Goal: Use online tool/utility: Use online tool/utility

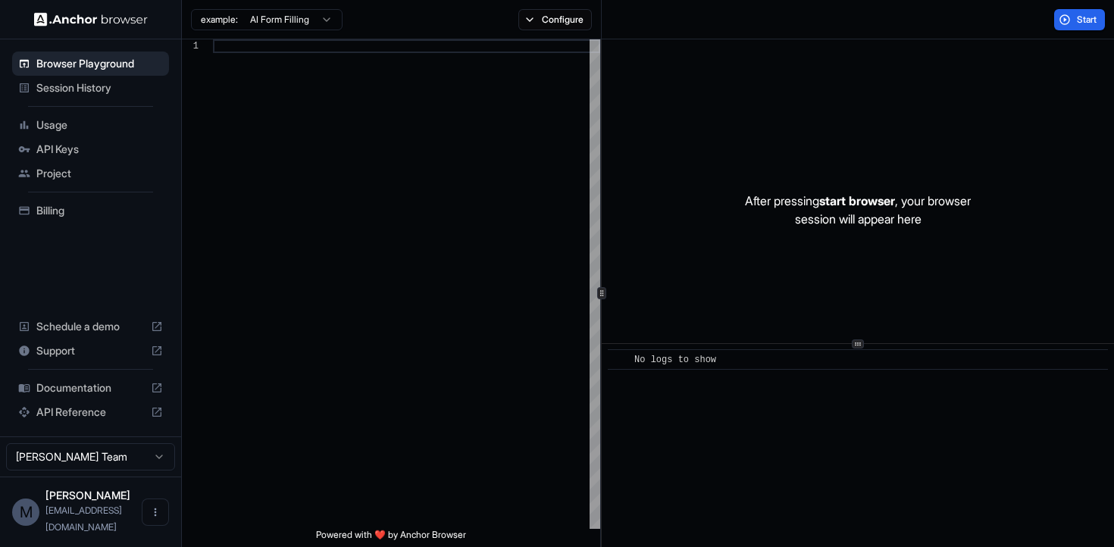
scroll to position [136, 0]
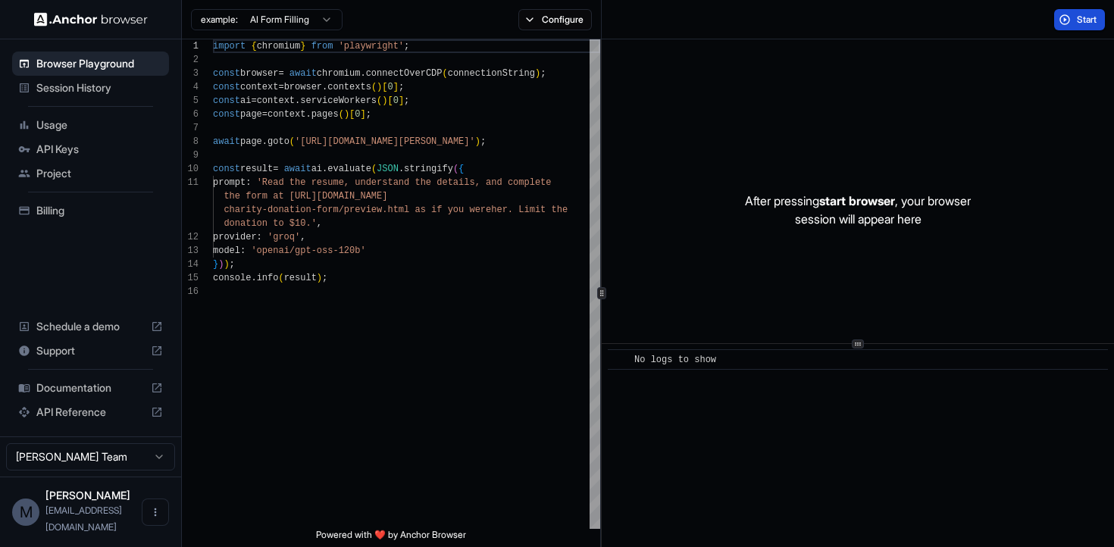
click at [1069, 23] on button "Start" at bounding box center [1079, 19] width 51 height 21
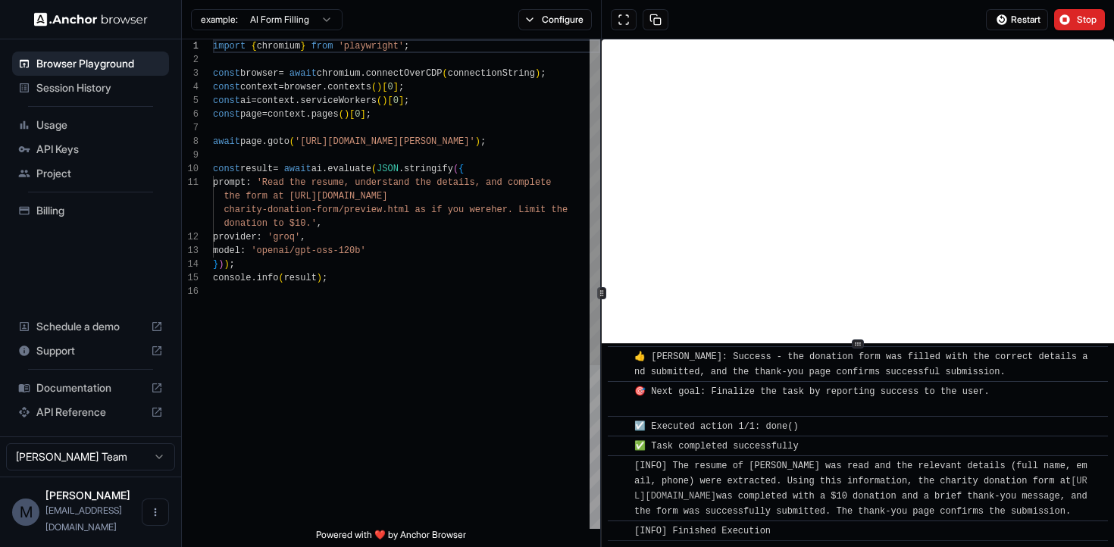
scroll to position [917, 0]
click at [312, 27] on body "Browser Playground Session History Usage API Keys Project Billing Schedule a de…" at bounding box center [557, 273] width 1114 height 547
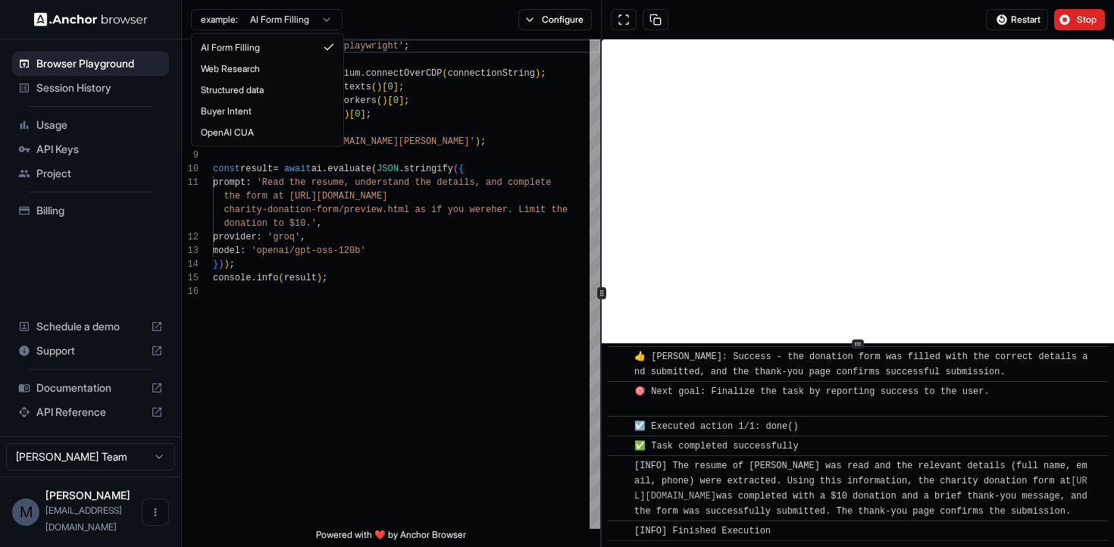
click at [312, 27] on html "Browser Playground Session History Usage API Keys Project Billing Schedule a de…" at bounding box center [557, 273] width 1114 height 547
